Goal: Information Seeking & Learning: Learn about a topic

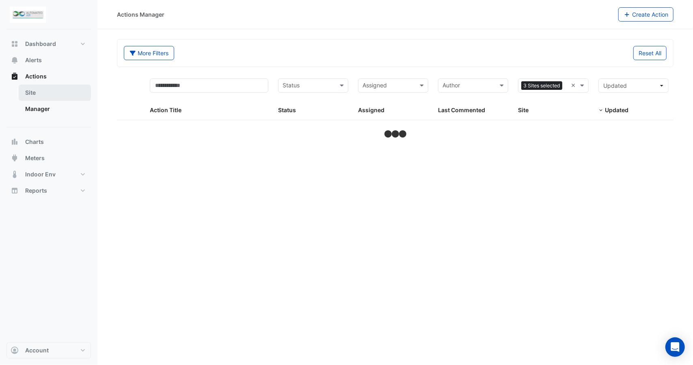
select select "***"
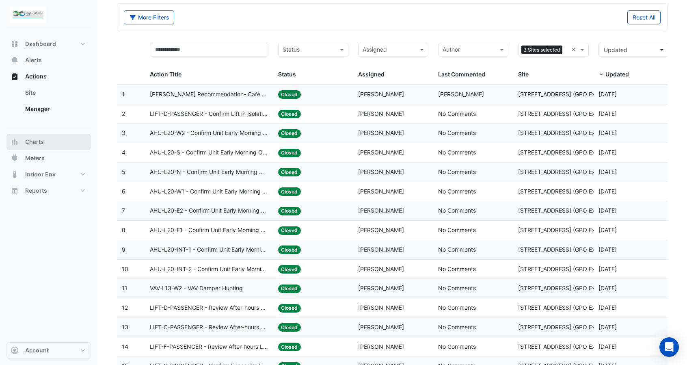
scroll to position [41, 0]
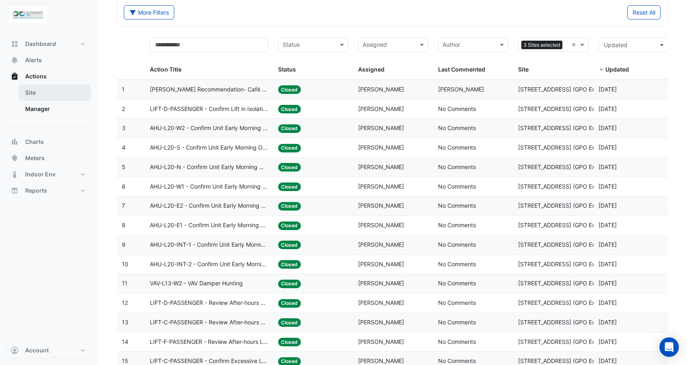
click at [34, 91] on link "Site" at bounding box center [55, 92] width 72 height 16
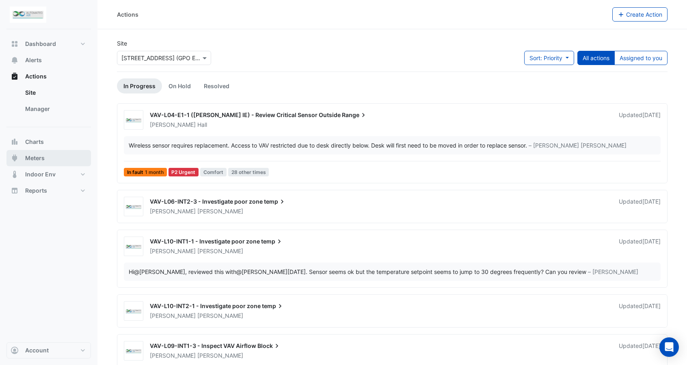
click at [44, 160] on span "Meters" at bounding box center [34, 158] width 19 height 8
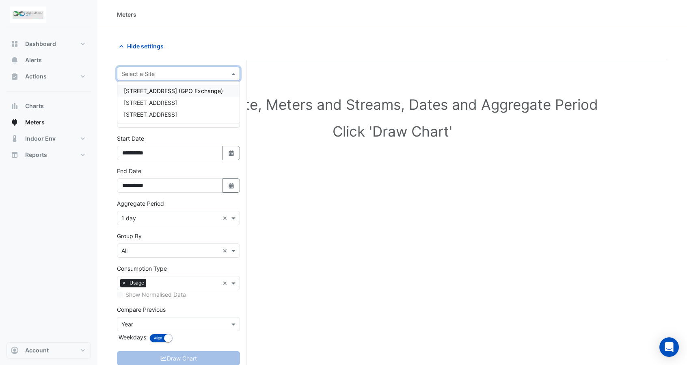
click at [179, 76] on input "text" at bounding box center [170, 74] width 98 height 9
click at [159, 89] on span "[STREET_ADDRESS] (GPO Exchange)" at bounding box center [173, 90] width 99 height 7
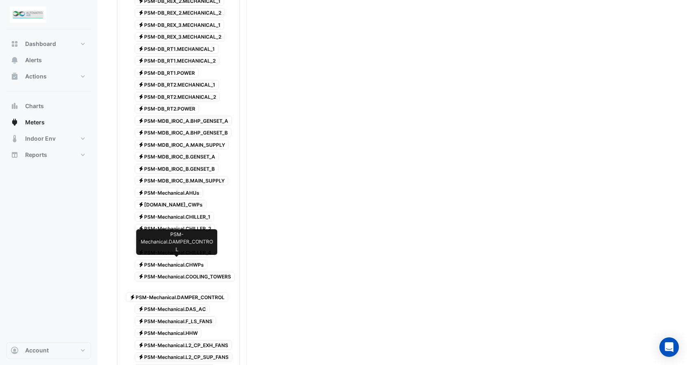
scroll to position [284, 0]
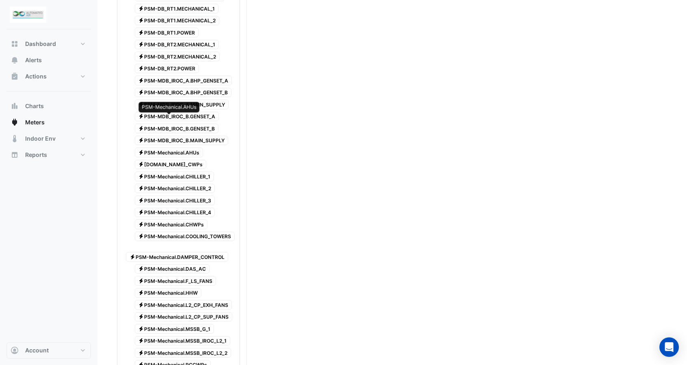
click at [168, 147] on span "Electricity PSM-Mechanical.AHUs" at bounding box center [169, 152] width 69 height 10
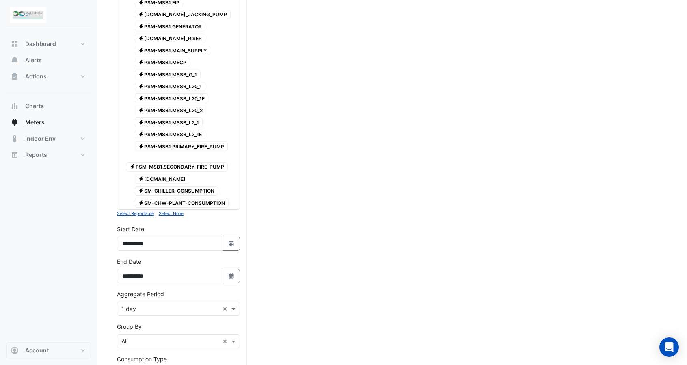
scroll to position [853, 0]
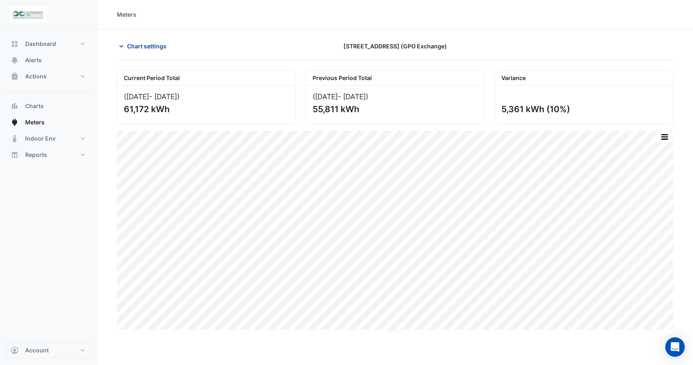
click at [128, 45] on span "Chart settings" at bounding box center [146, 46] width 39 height 9
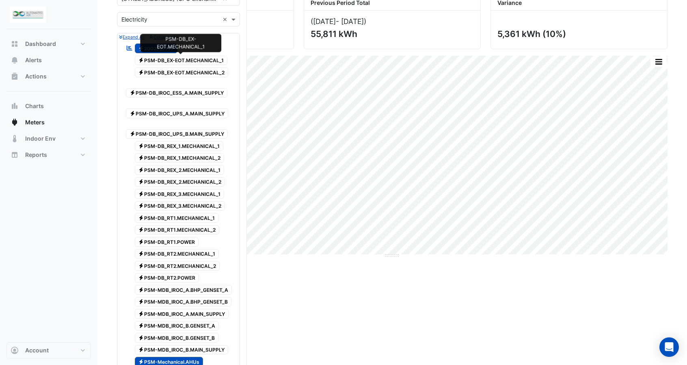
scroll to position [81, 0]
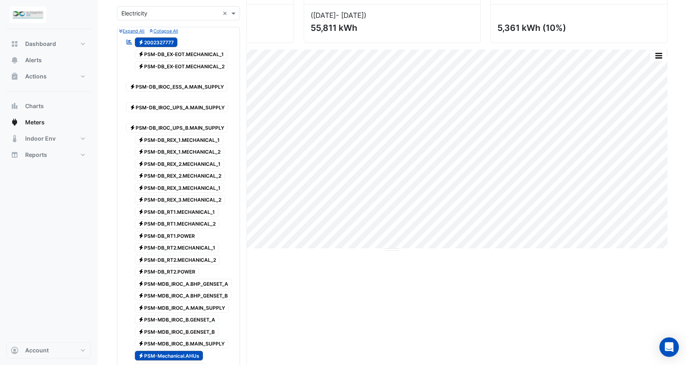
click at [160, 40] on span "Electricity 2002327777" at bounding box center [156, 42] width 43 height 10
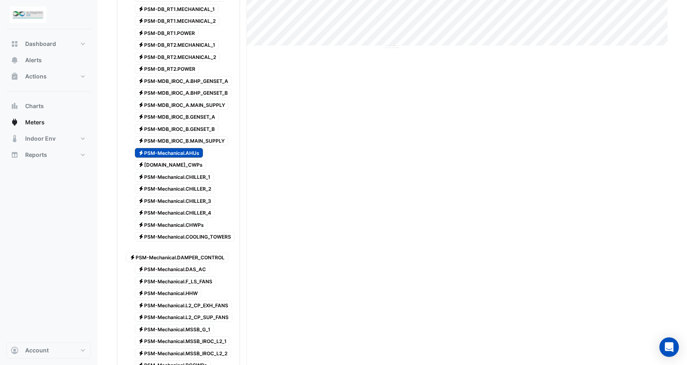
scroll to position [284, 0]
click at [179, 147] on span "Electricity PSM-Mechanical.AHUs" at bounding box center [169, 152] width 69 height 10
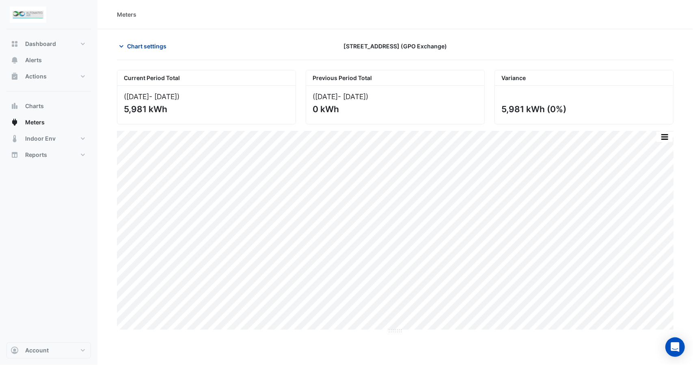
click at [151, 42] on span "Chart settings" at bounding box center [146, 46] width 39 height 9
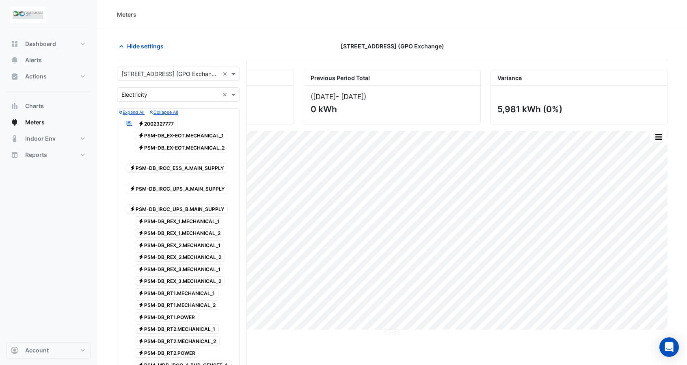
click at [166, 120] on span "Electricity 2002327777" at bounding box center [156, 124] width 43 height 10
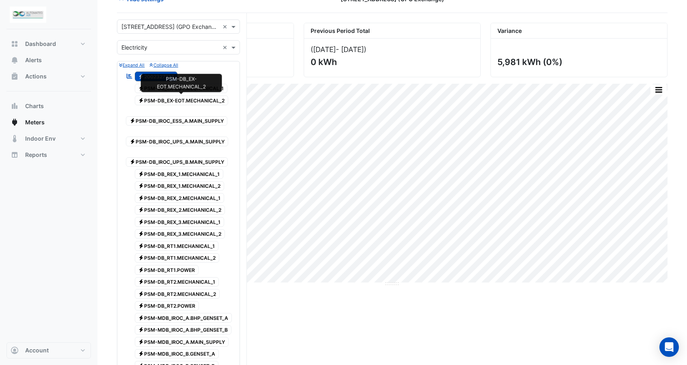
scroll to position [162, 0]
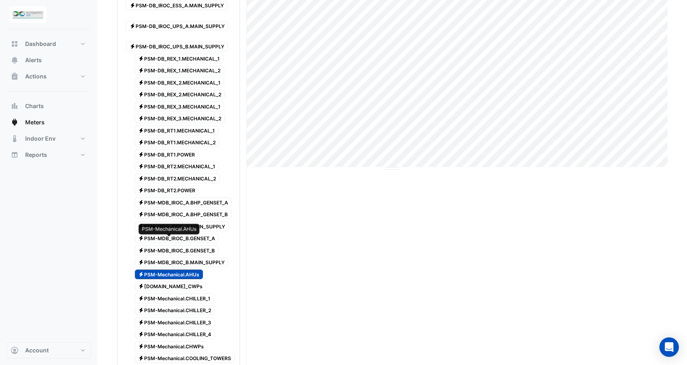
click at [182, 269] on span "Electricity PSM-Mechanical.AHUs" at bounding box center [169, 274] width 69 height 10
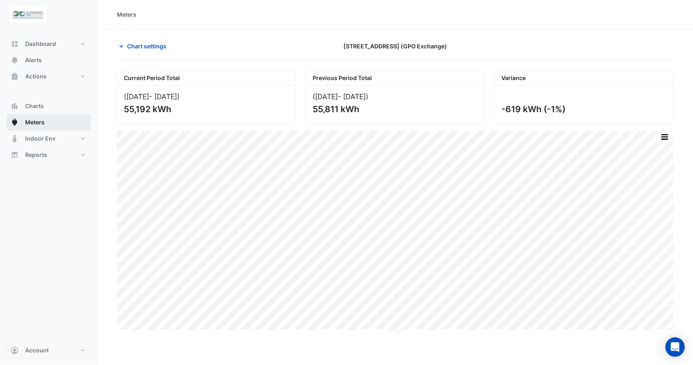
click at [37, 125] on span "Meters" at bounding box center [34, 122] width 19 height 8
click at [155, 45] on span "Chart settings" at bounding box center [146, 46] width 39 height 9
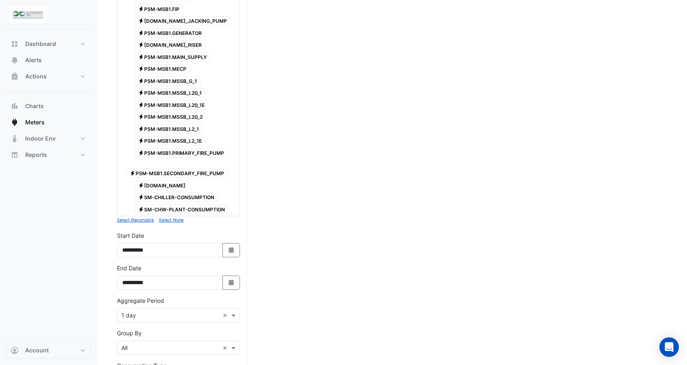
scroll to position [812, 0]
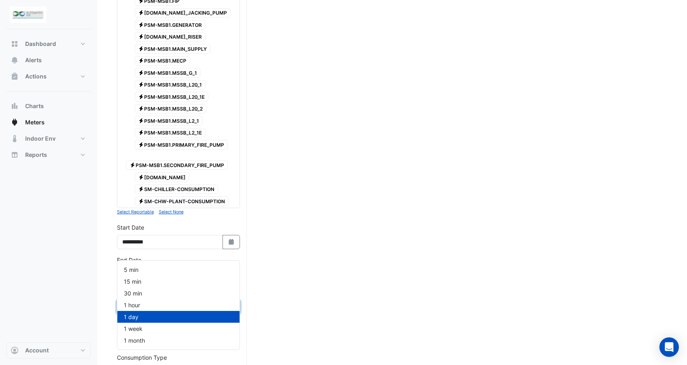
click at [232, 303] on span at bounding box center [234, 307] width 10 height 9
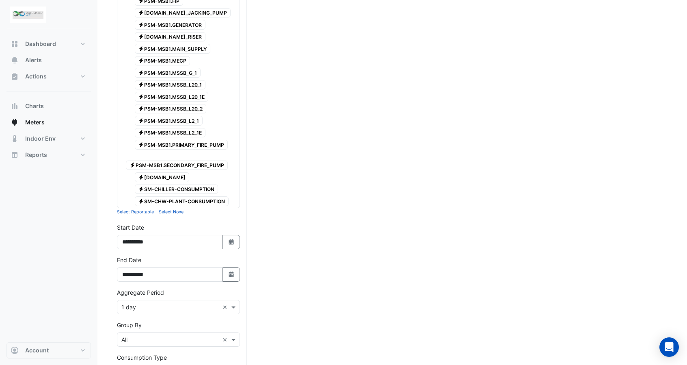
click at [231, 223] on div "**********" at bounding box center [178, 239] width 133 height 32
click at [229, 239] on icon "button" at bounding box center [231, 242] width 5 height 6
select select "*"
select select "****"
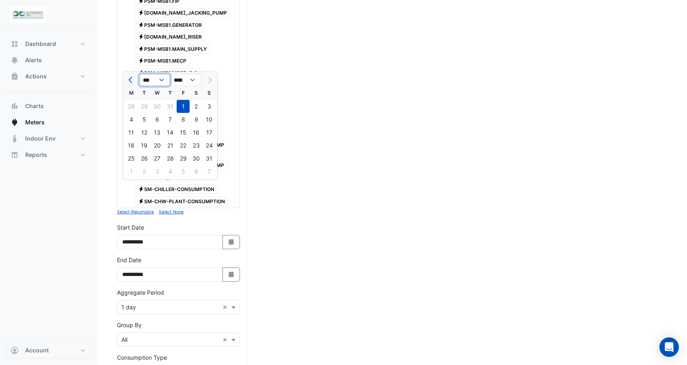
click at [160, 79] on select "*** *** *** *** *** *** *** ***" at bounding box center [154, 80] width 31 height 12
select select "*"
click at [139, 74] on select "*** *** *** *** *** *** *** ***" at bounding box center [154, 80] width 31 height 12
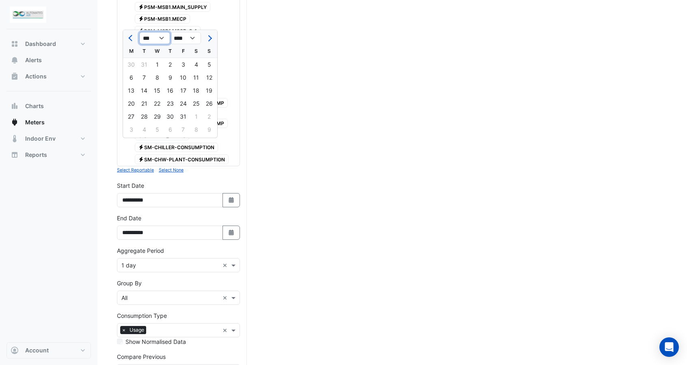
scroll to position [869, 0]
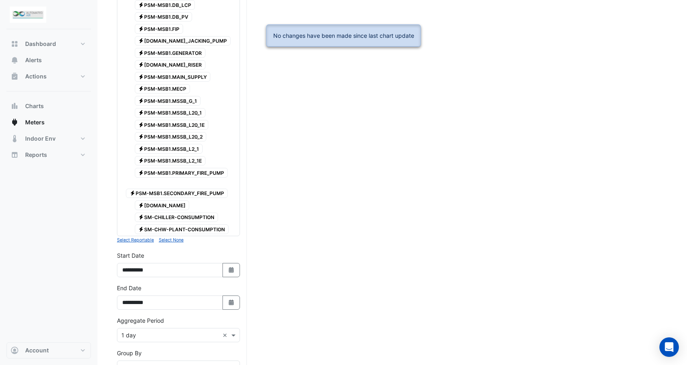
scroll to position [787, 0]
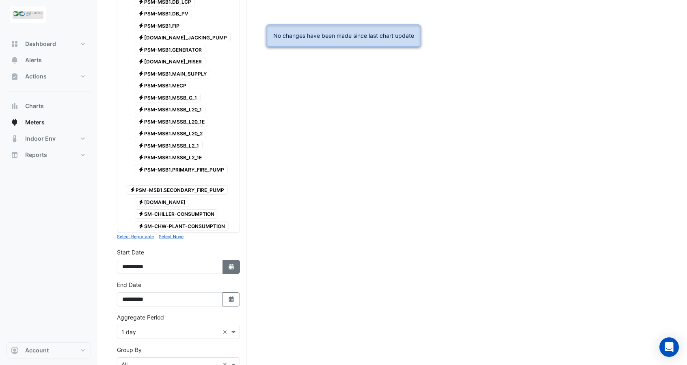
click at [229, 259] on button "Select Date" at bounding box center [232, 266] width 18 height 14
select select "*"
select select "****"
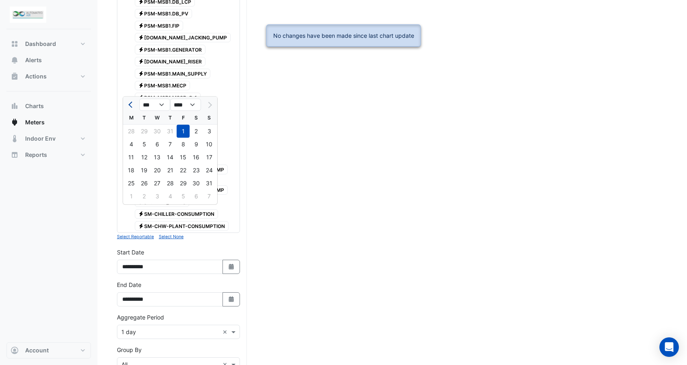
click at [130, 105] on span "Previous month" at bounding box center [131, 105] width 6 height 6
click at [157, 105] on select "*** *** *** *** *** *** *** ***" at bounding box center [154, 105] width 31 height 12
select select "*"
click at [139, 99] on select "*** *** *** *** *** *** *** ***" at bounding box center [154, 105] width 31 height 12
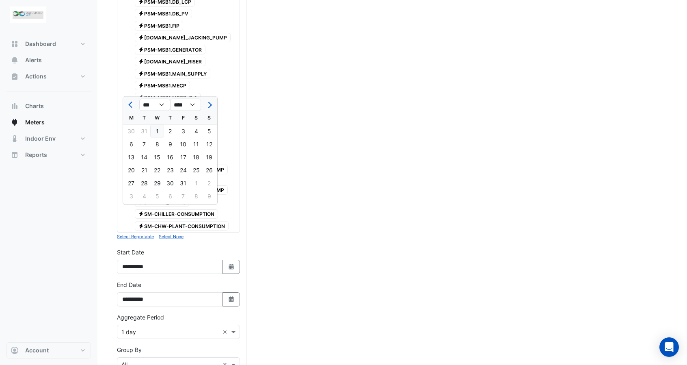
click at [158, 130] on div "1" at bounding box center [157, 131] width 13 height 13
type input "**********"
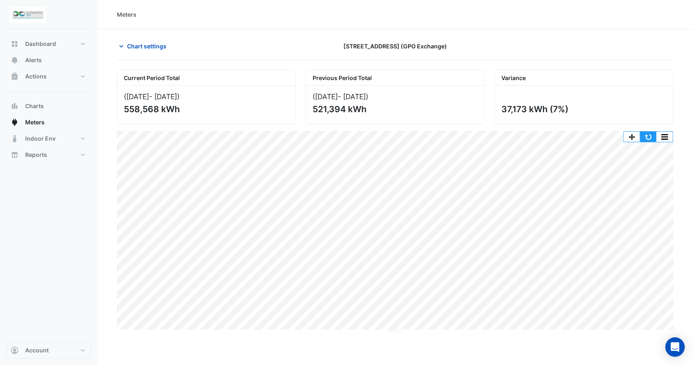
click at [653, 135] on button "button" at bounding box center [648, 137] width 16 height 10
click at [50, 139] on span "Indoor Env" at bounding box center [40, 138] width 30 height 8
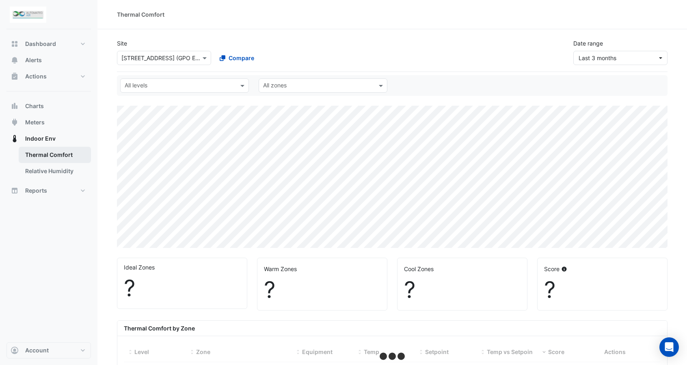
click at [59, 157] on link "Thermal Comfort" at bounding box center [55, 155] width 72 height 16
select select "***"
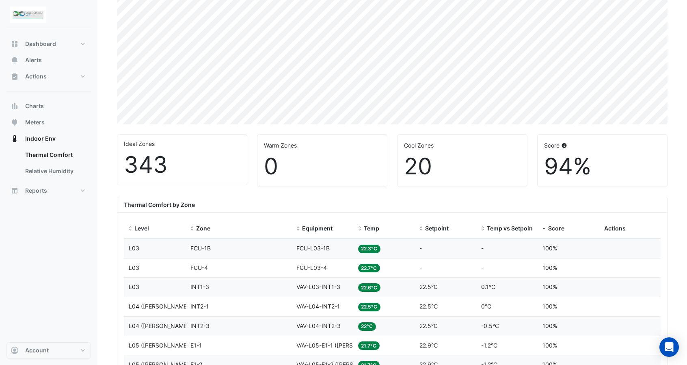
scroll to position [122, 0]
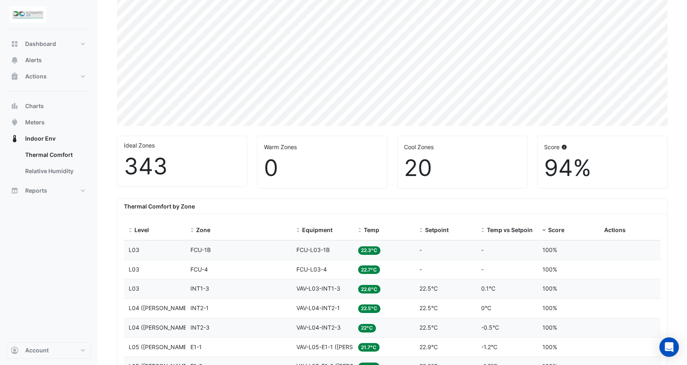
click at [421, 164] on div "20" at bounding box center [462, 167] width 117 height 27
click at [421, 148] on div "Cool Zones" at bounding box center [462, 147] width 117 height 9
click at [545, 230] on span at bounding box center [544, 230] width 6 height 6
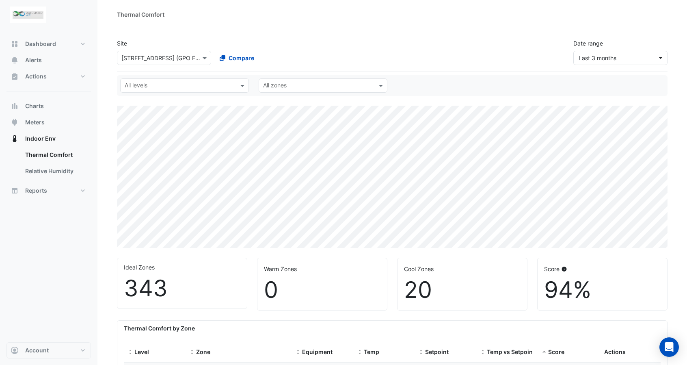
click at [32, 13] on img at bounding box center [28, 14] width 37 height 16
click at [32, 68] on button "Alerts" at bounding box center [48, 60] width 84 height 16
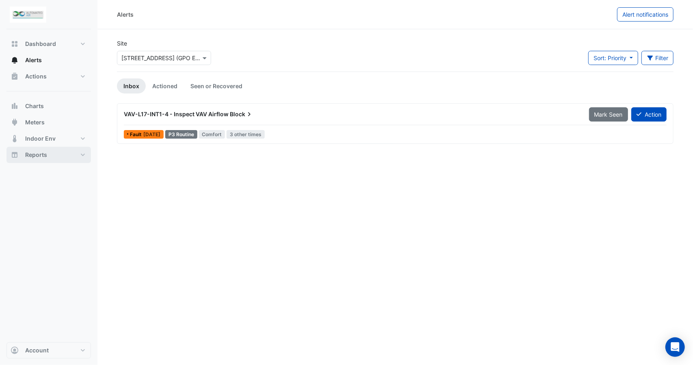
click at [75, 154] on button "Reports" at bounding box center [48, 155] width 84 height 16
select select "***"
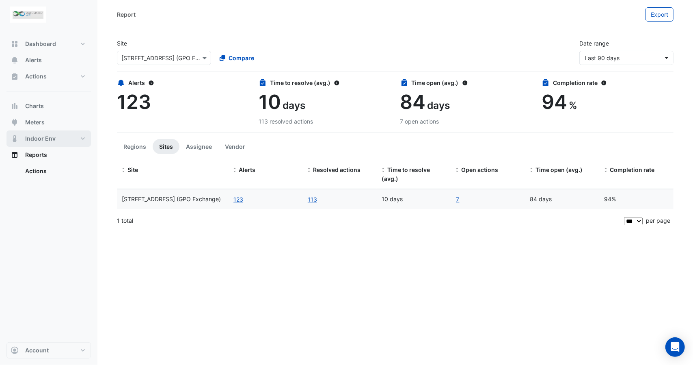
click at [59, 139] on button "Indoor Env" at bounding box center [48, 138] width 84 height 16
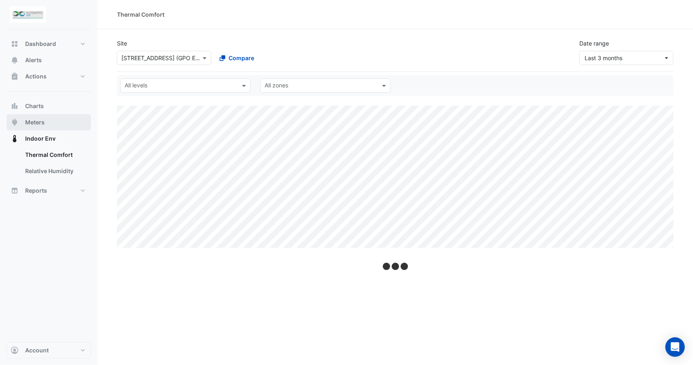
click at [29, 121] on span "Meters" at bounding box center [34, 122] width 19 height 8
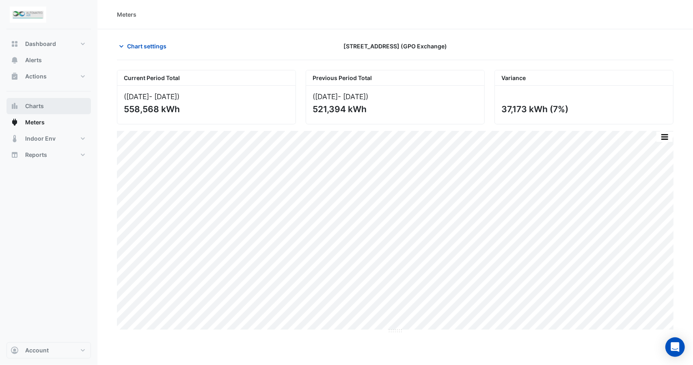
click at [35, 106] on span "Charts" at bounding box center [34, 106] width 19 height 8
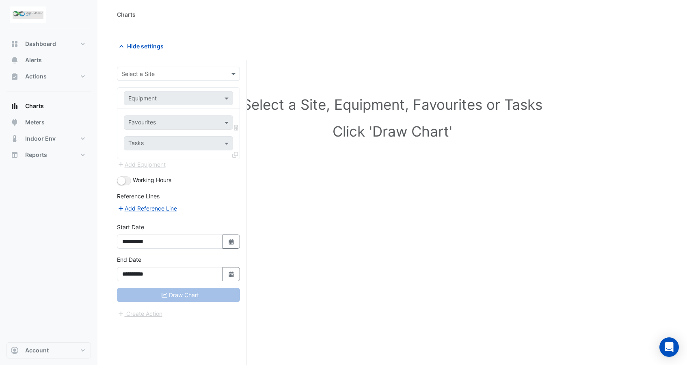
click at [175, 70] on input "text" at bounding box center [170, 74] width 98 height 9
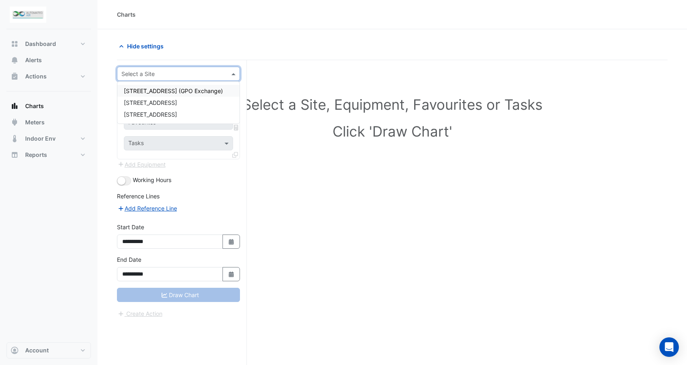
click at [153, 93] on span "[STREET_ADDRESS] (GPO Exchange)" at bounding box center [173, 90] width 99 height 7
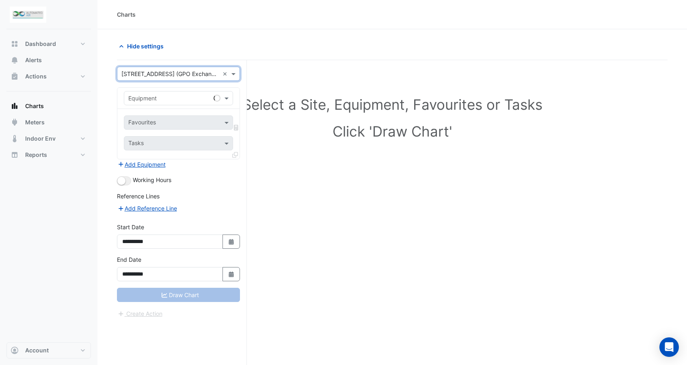
click at [167, 100] on input "text" at bounding box center [170, 98] width 84 height 9
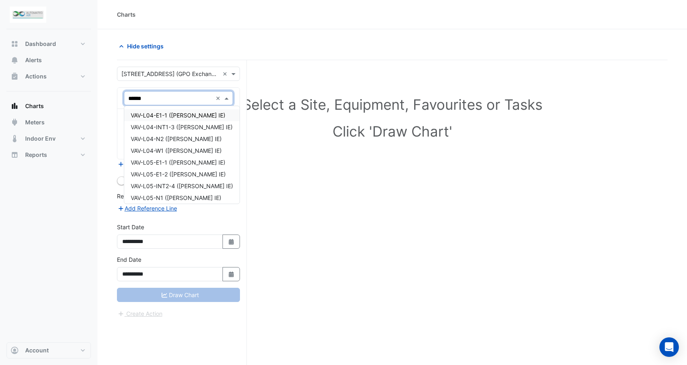
type input "******"
click at [215, 48] on div "Hide settings" at bounding box center [252, 46] width 280 height 14
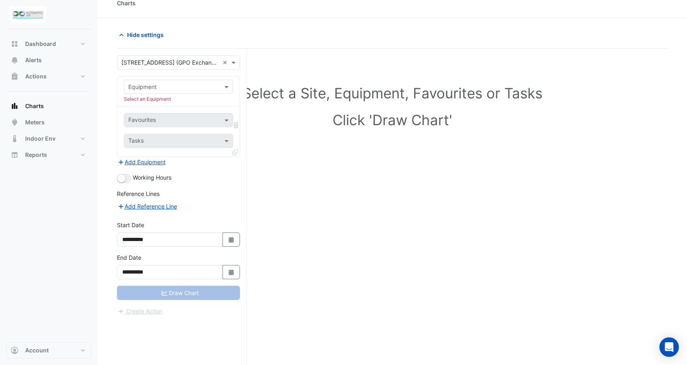
scroll to position [30, 0]
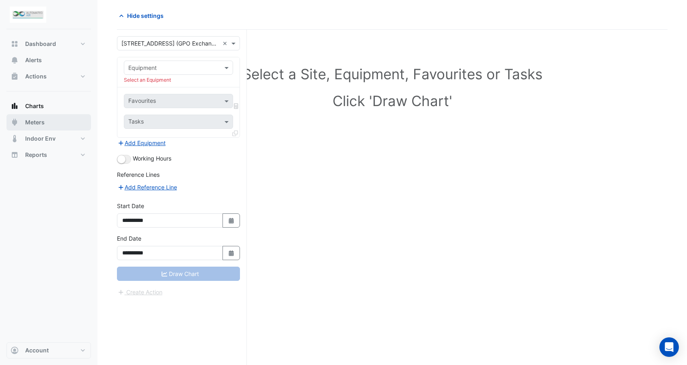
click at [26, 122] on span "Meters" at bounding box center [34, 122] width 19 height 8
